Goal: Navigation & Orientation: Find specific page/section

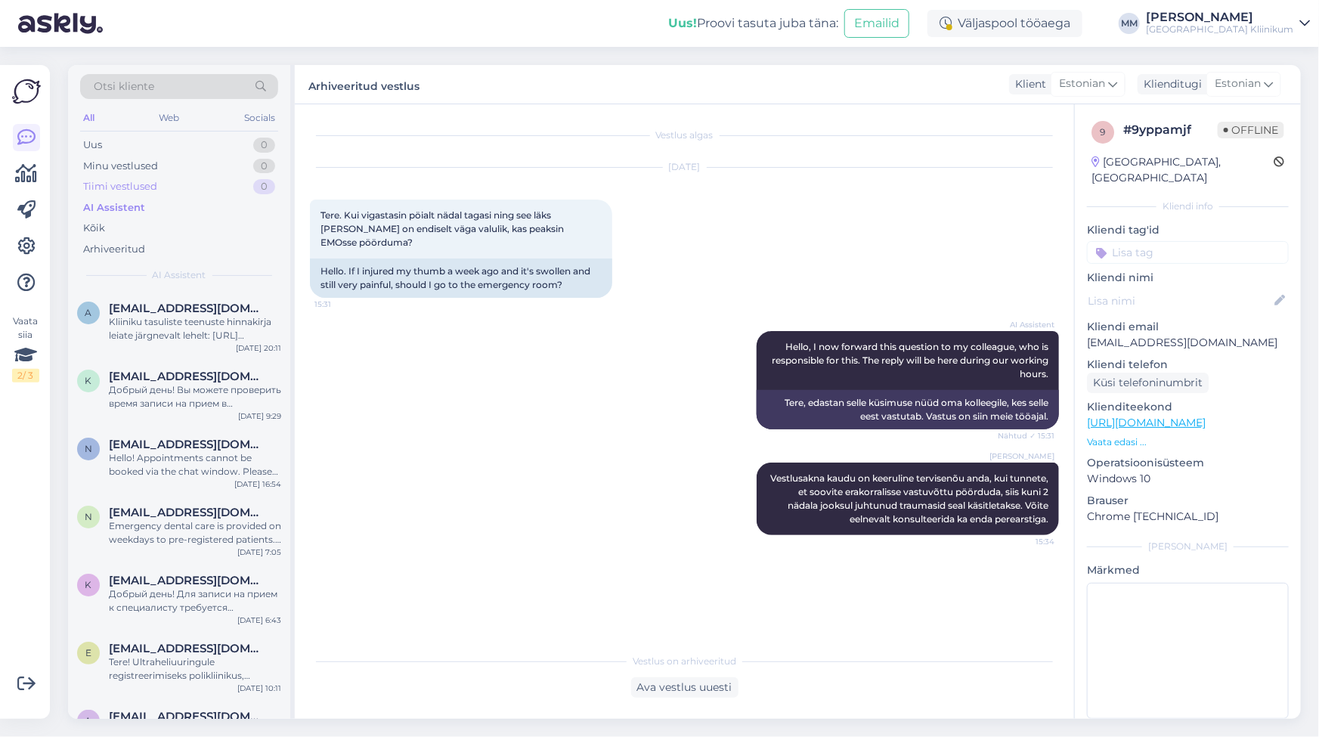
click at [130, 184] on div "Tiimi vestlused" at bounding box center [120, 186] width 74 height 15
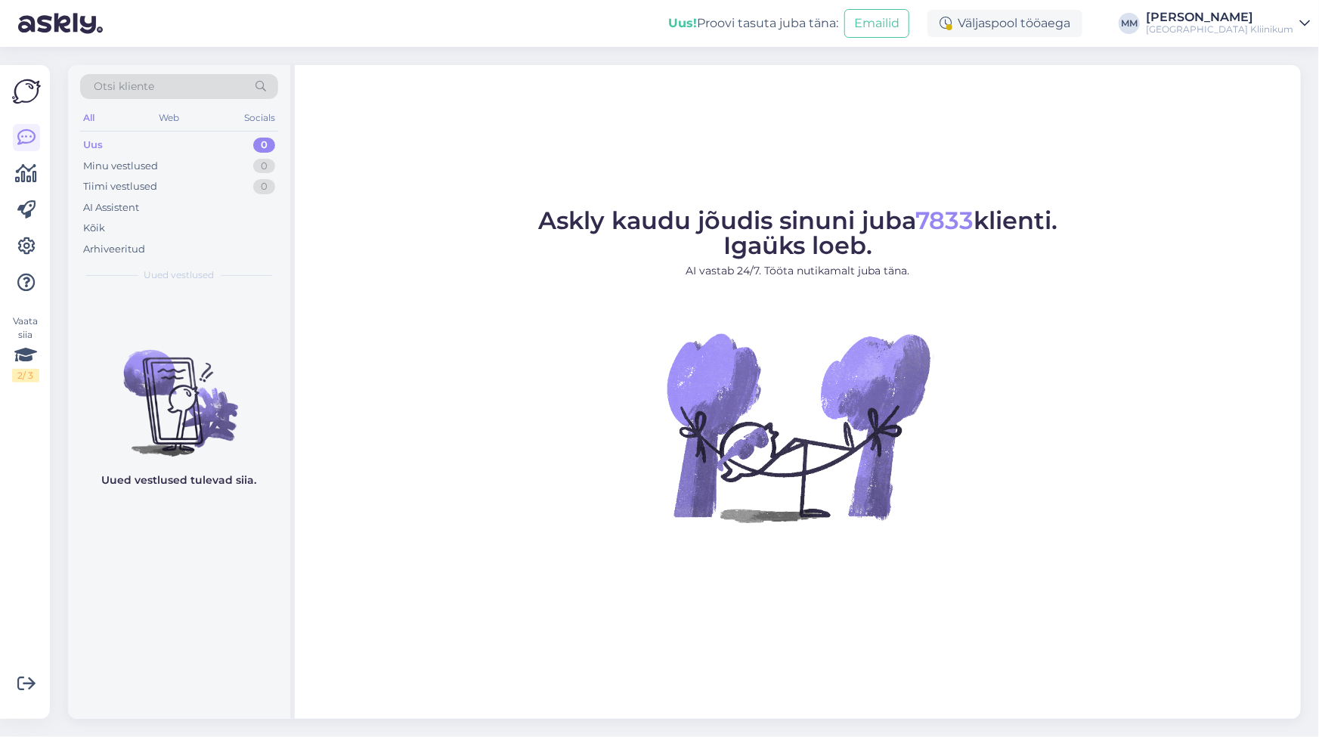
click at [95, 144] on div "Uus" at bounding box center [93, 145] width 20 height 15
drag, startPoint x: 86, startPoint y: 236, endPoint x: 92, endPoint y: 242, distance: 8.6
click at [86, 237] on div "Uus 0 Minu vestlused 0 Tiimi vestlused 0 AI Assistent Kõik Arhiveeritud" at bounding box center [179, 197] width 198 height 125
click at [92, 242] on div "Arhiveeritud" at bounding box center [114, 249] width 62 height 15
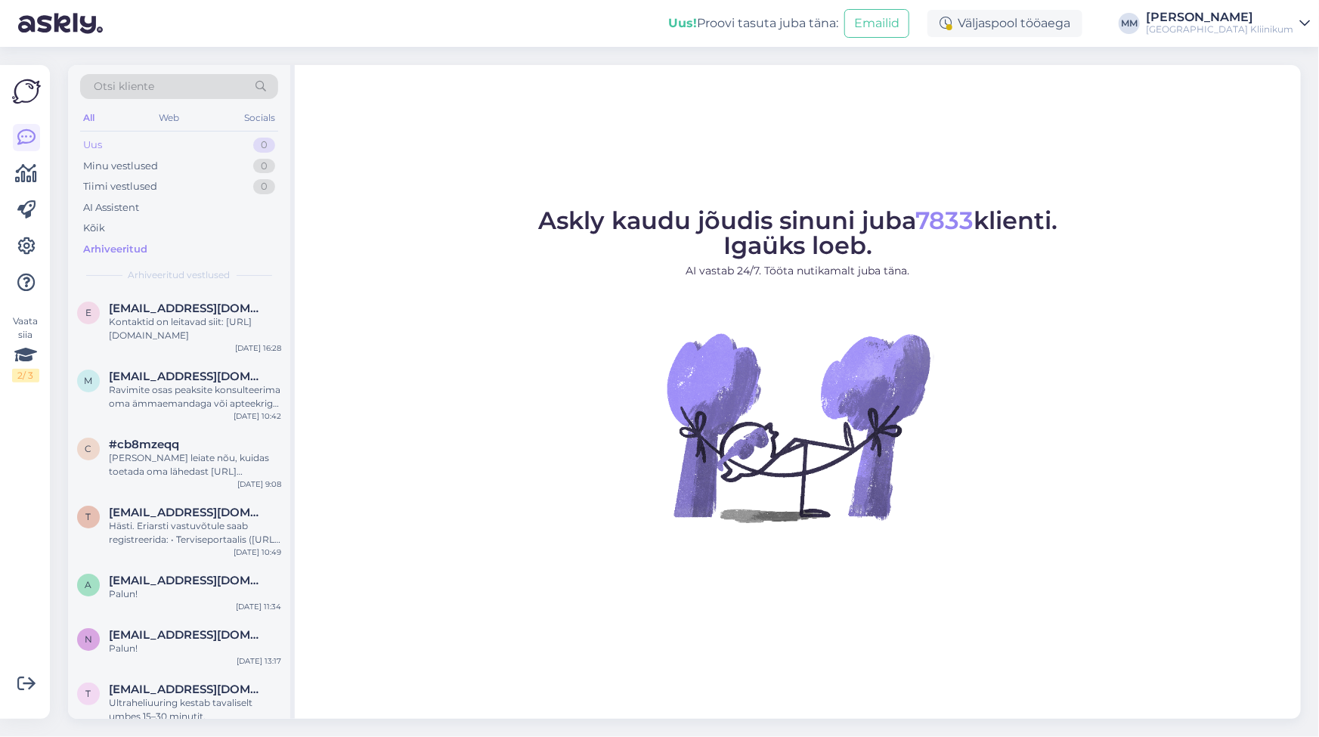
click at [98, 138] on div "Uus" at bounding box center [92, 145] width 19 height 15
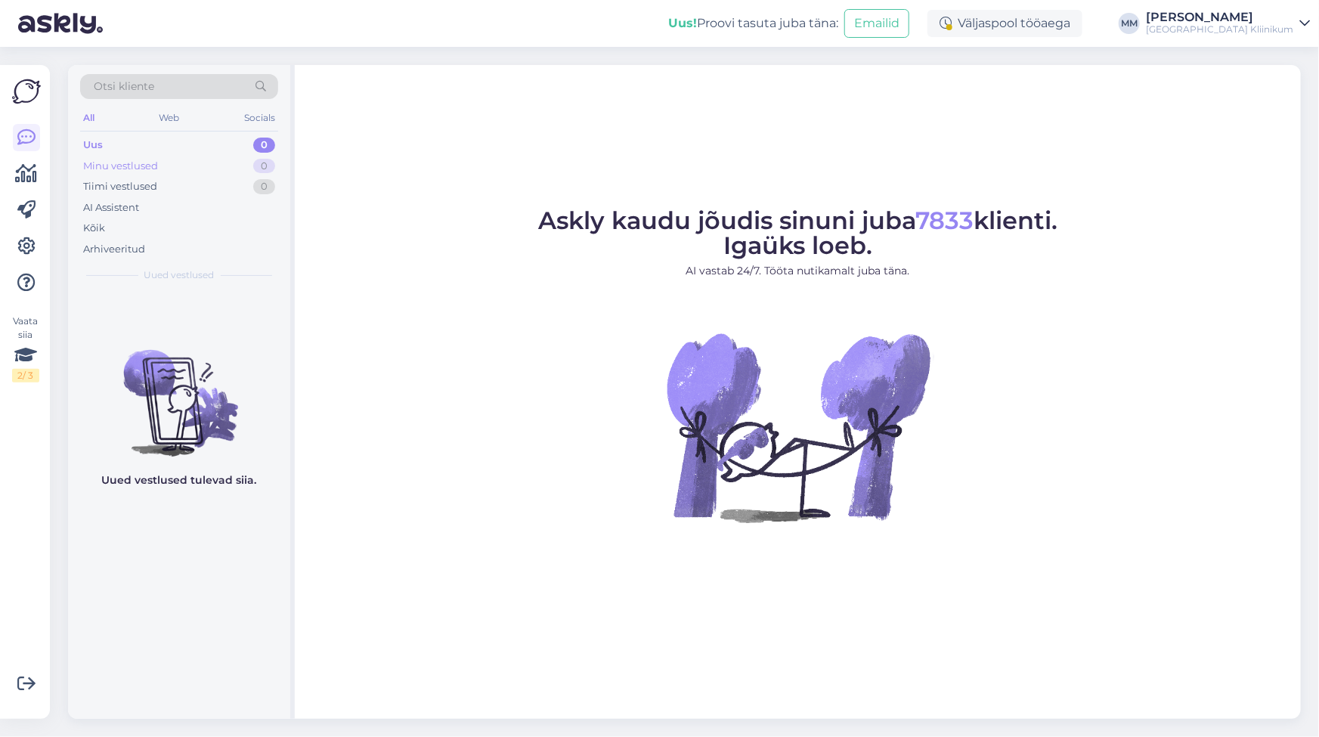
click at [110, 166] on div "Minu vestlused" at bounding box center [120, 166] width 75 height 15
click at [103, 144] on div "Uus 0" at bounding box center [179, 145] width 198 height 21
